Goal: Check status

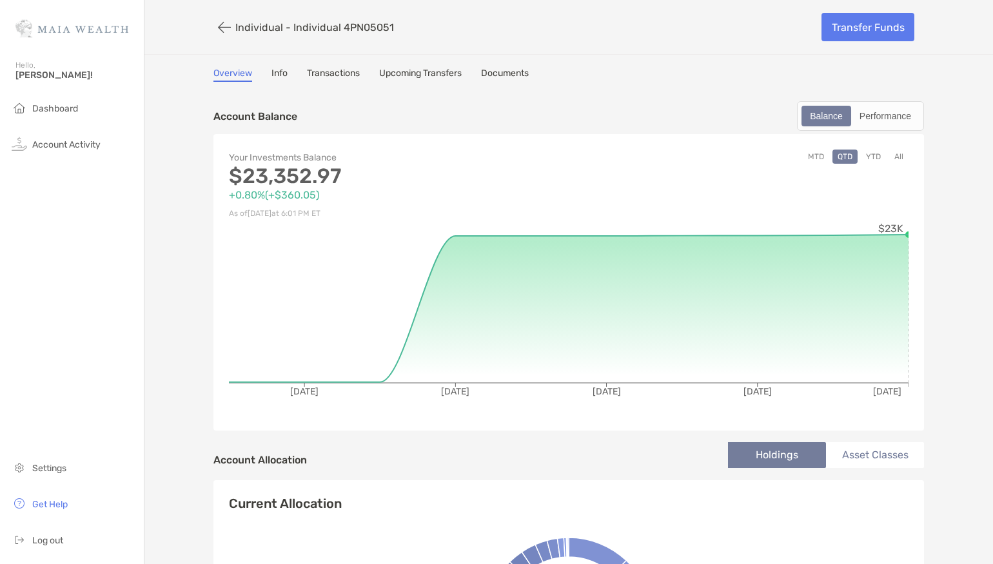
click at [876, 155] on button "YTD" at bounding box center [873, 157] width 25 height 14
click at [902, 154] on button "All" at bounding box center [898, 157] width 19 height 14
click at [887, 109] on div "Performance" at bounding box center [886, 116] width 66 height 18
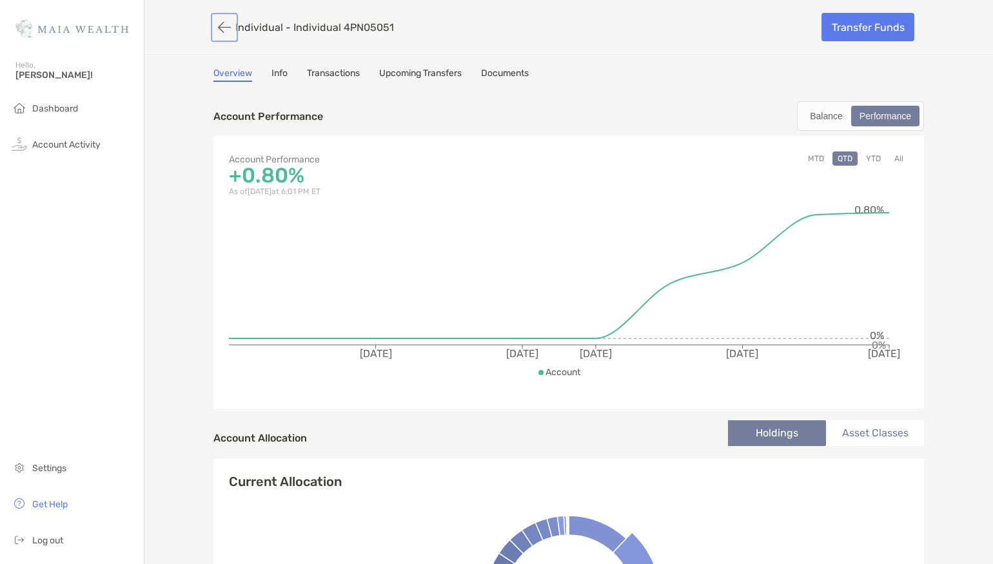
click at [223, 24] on button "button" at bounding box center [224, 27] width 22 height 24
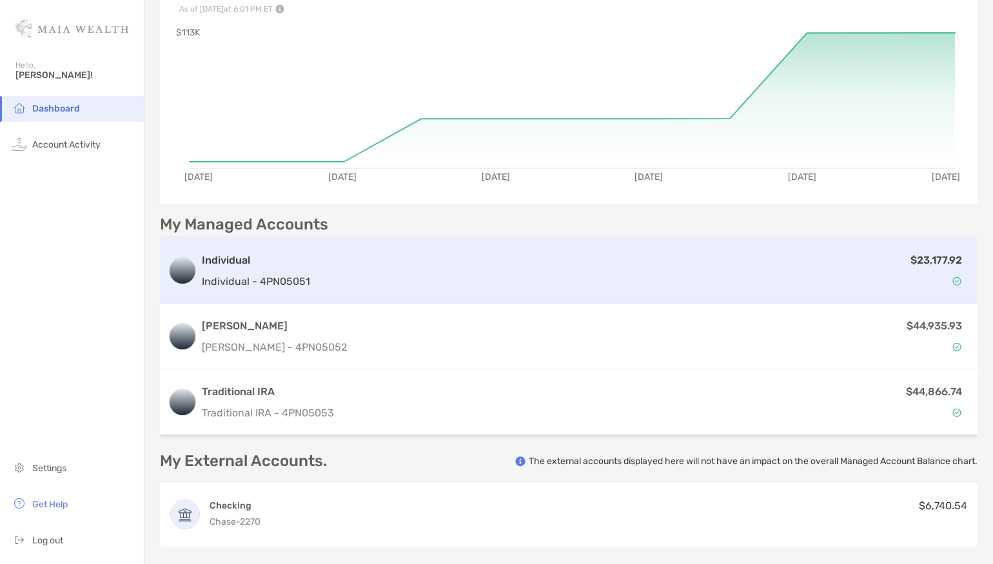
scroll to position [132, 0]
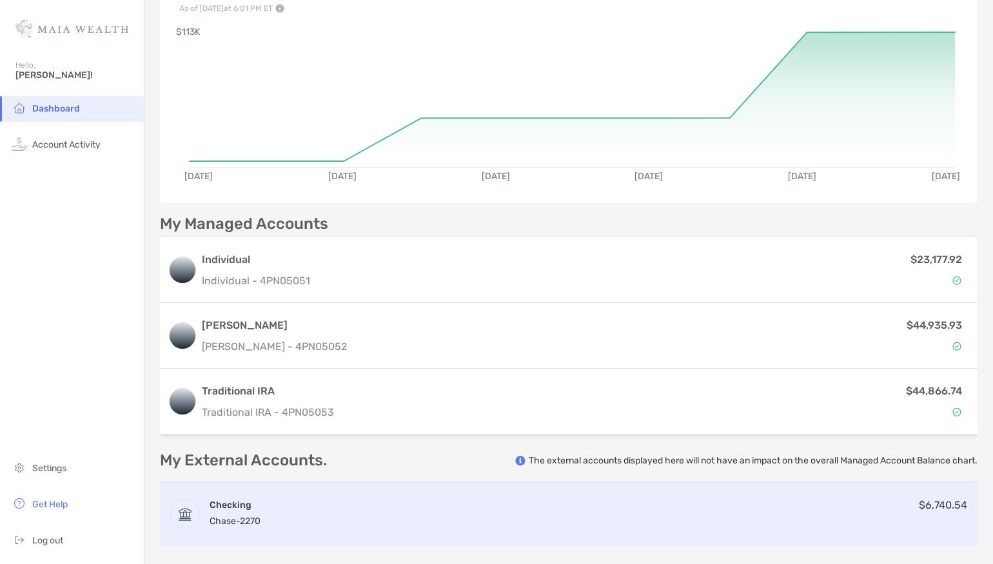
click at [215, 511] on div "Checking Chase - 2270" at bounding box center [235, 513] width 51 height 28
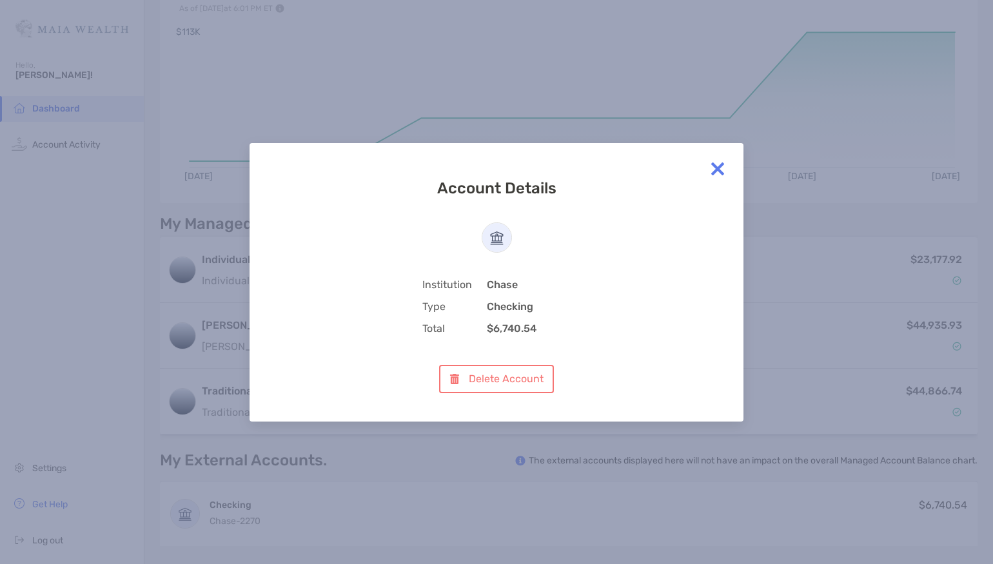
click at [722, 167] on img at bounding box center [718, 169] width 26 height 26
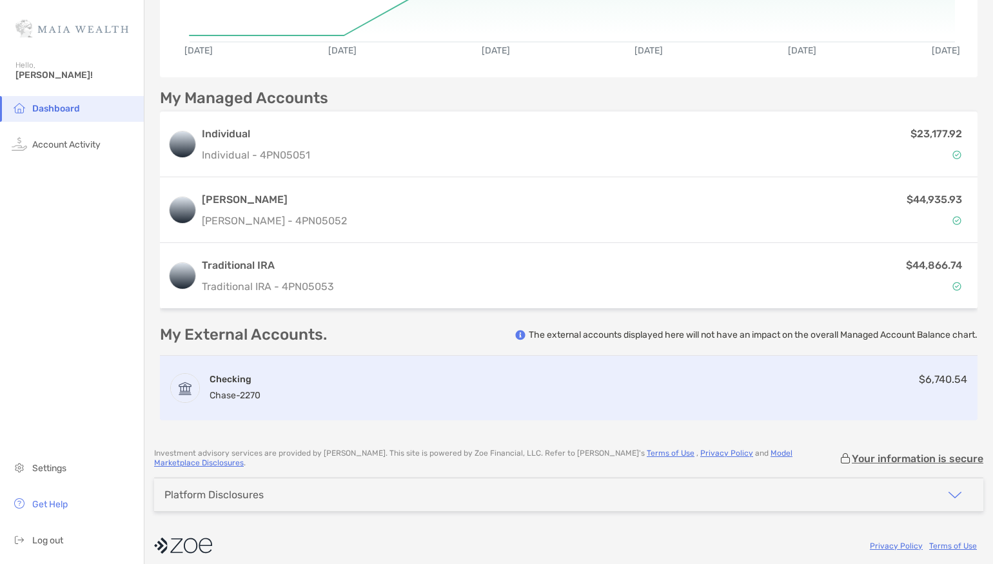
scroll to position [0, 0]
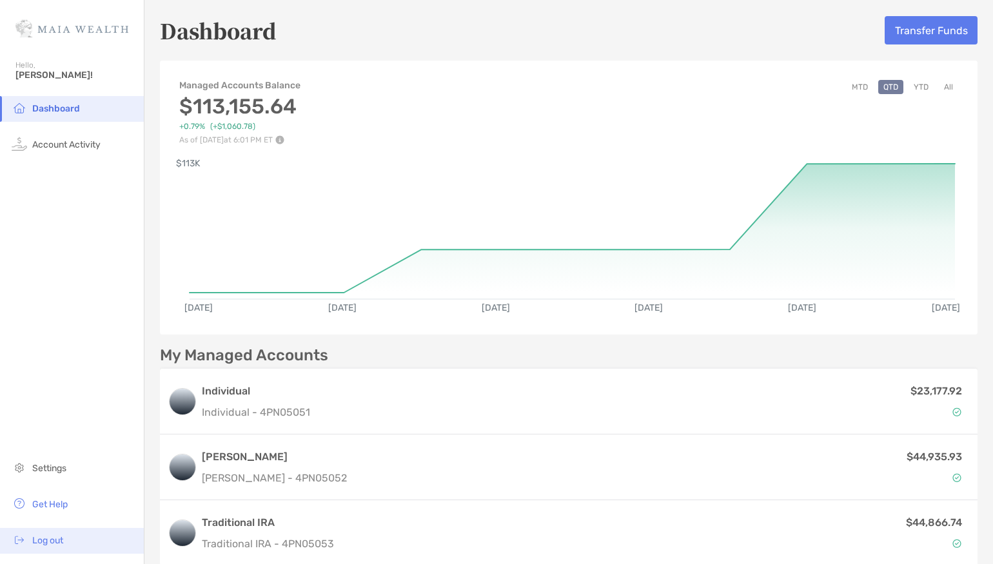
click at [26, 547] on img at bounding box center [19, 539] width 15 height 15
